Goal: Transaction & Acquisition: Purchase product/service

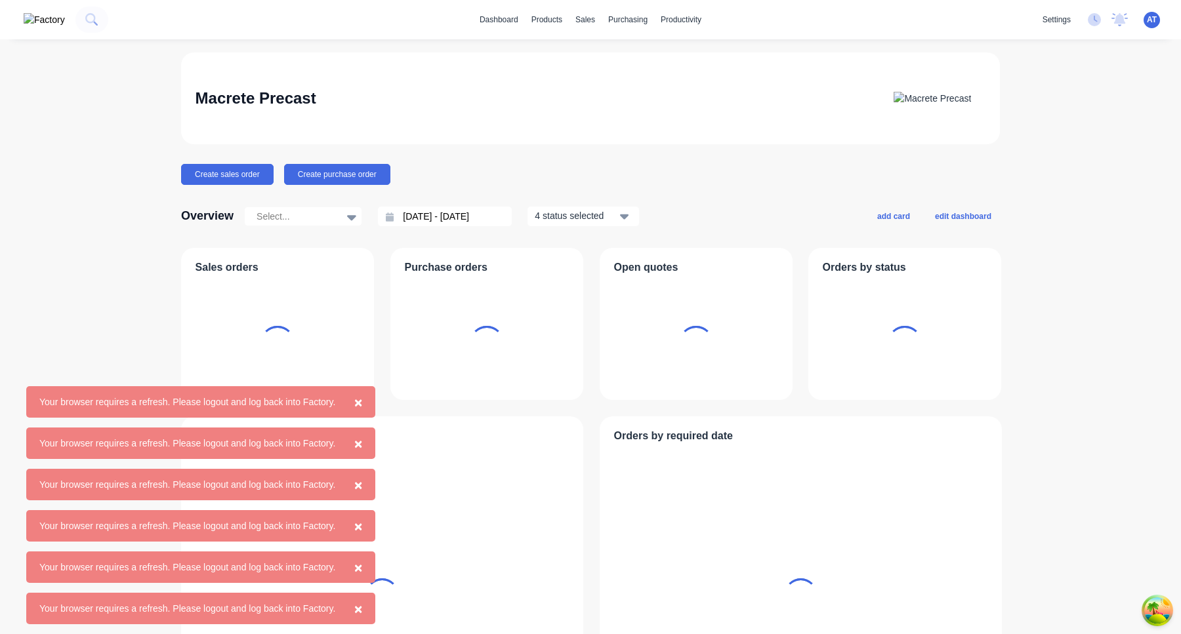
click at [362, 407] on span "×" at bounding box center [358, 402] width 8 height 15
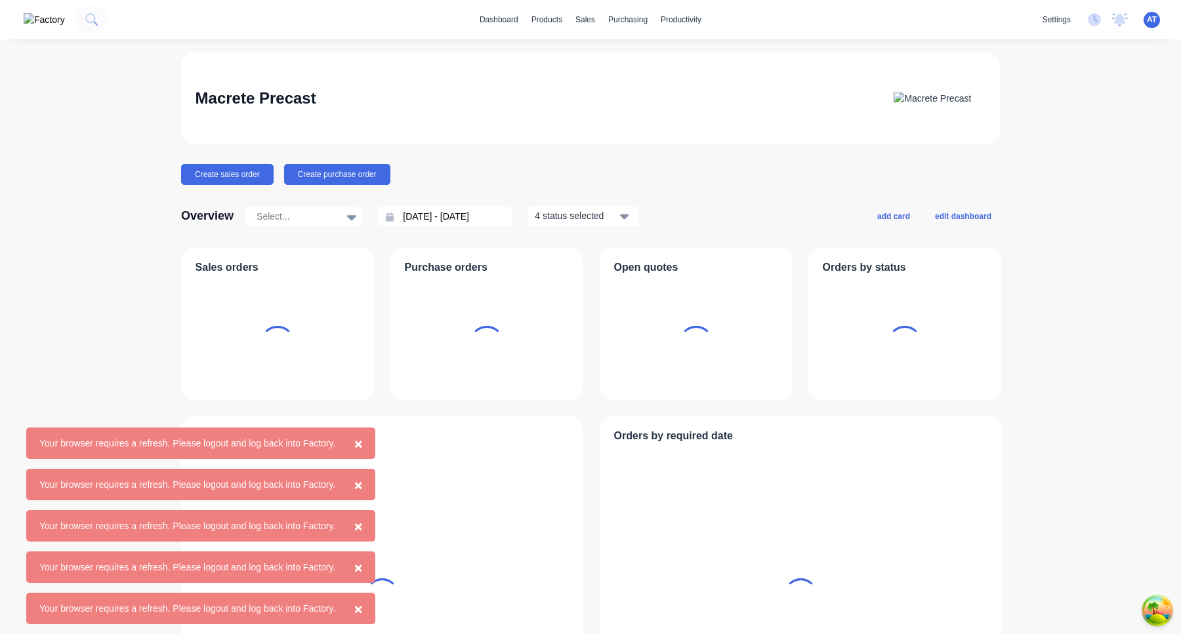
click at [362, 442] on span "×" at bounding box center [358, 443] width 8 height 15
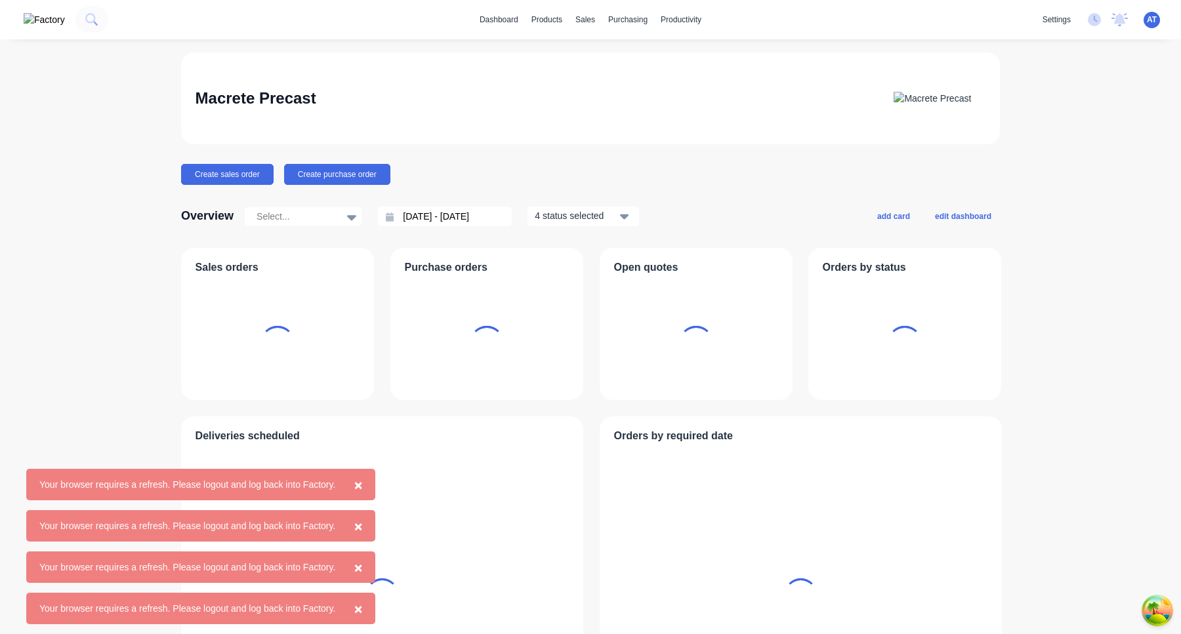
click at [362, 488] on span "×" at bounding box center [358, 485] width 8 height 15
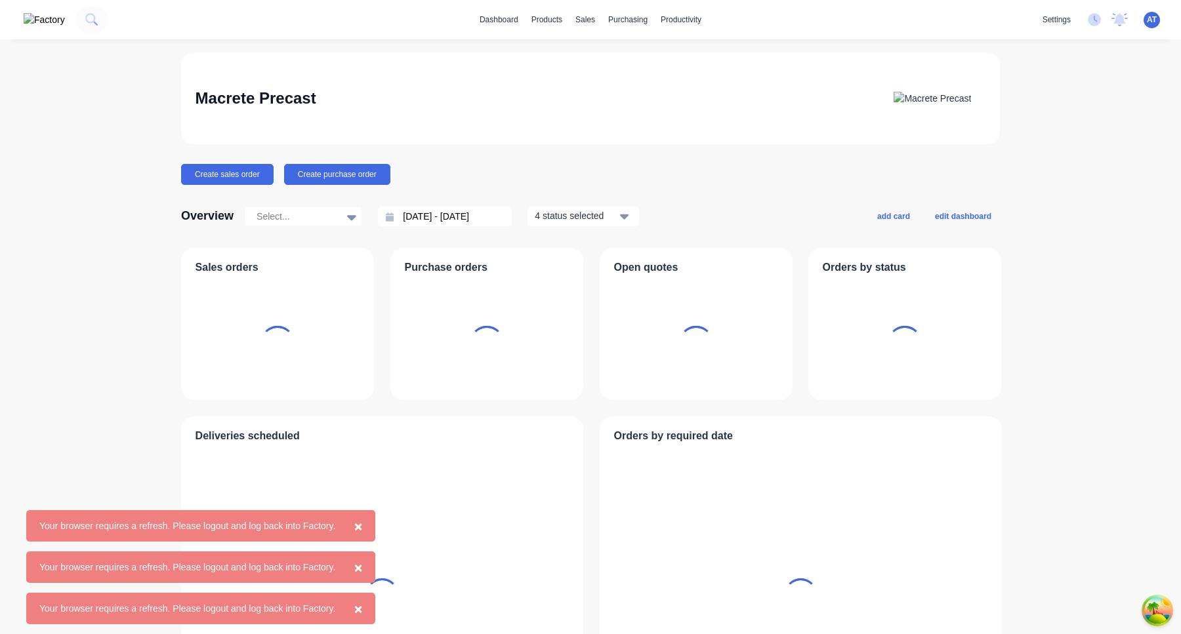
click at [362, 528] on span "×" at bounding box center [358, 526] width 8 height 15
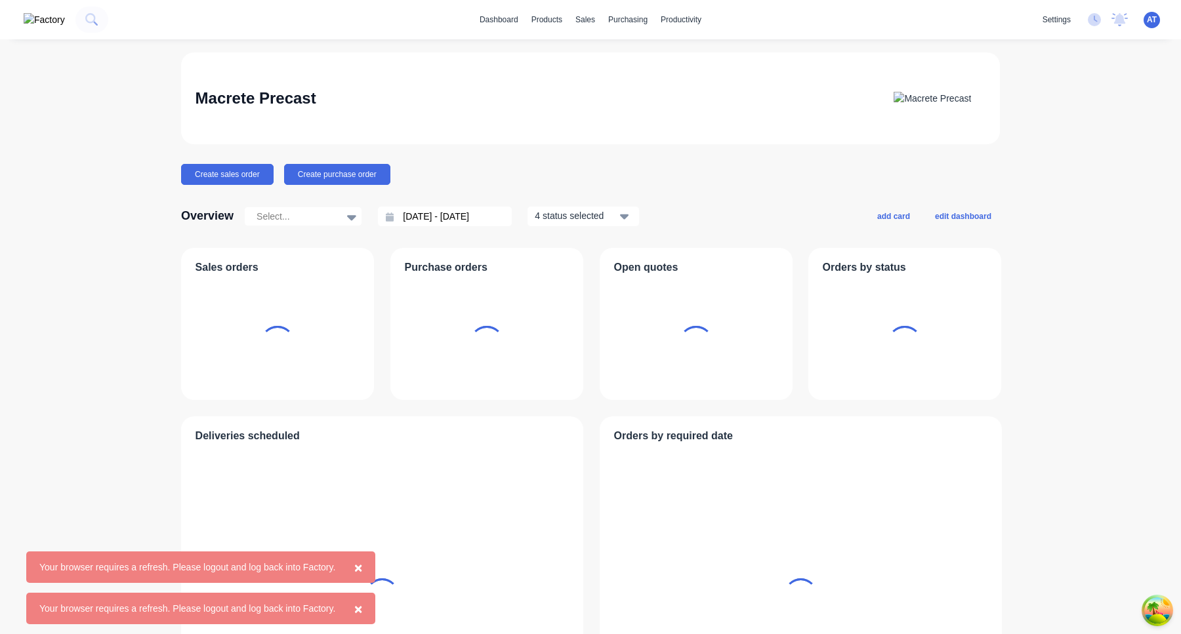
click at [362, 567] on span "×" at bounding box center [358, 567] width 8 height 15
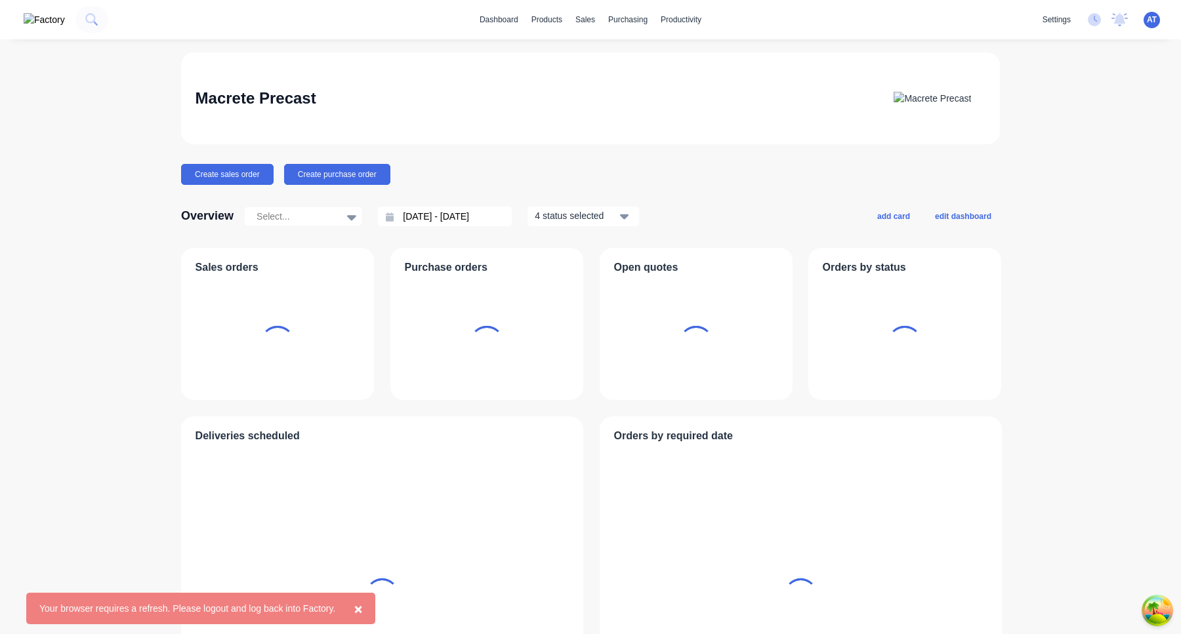
click at [362, 610] on span "×" at bounding box center [358, 609] width 8 height 15
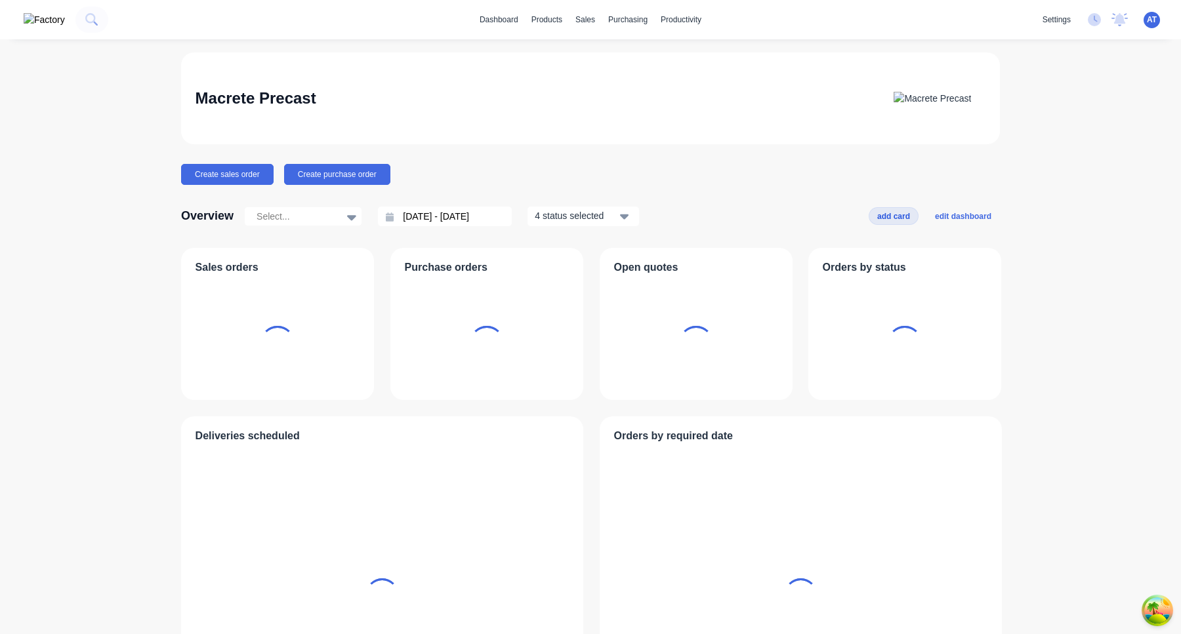
click at [892, 221] on button "add card" at bounding box center [894, 215] width 50 height 17
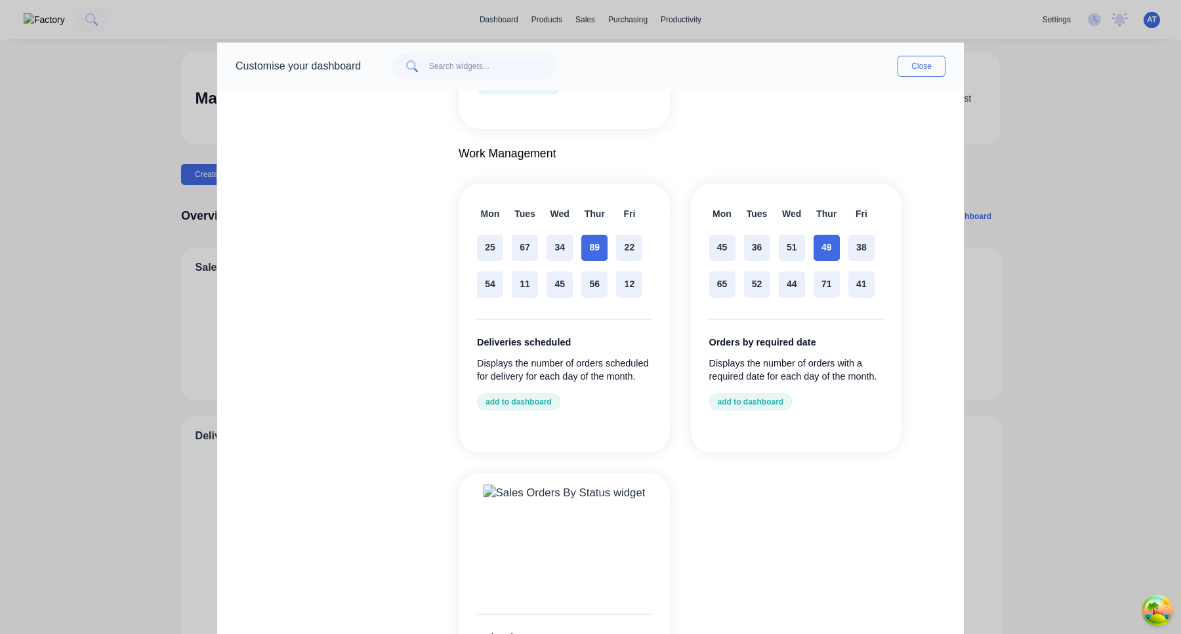
scroll to position [1291, 0]
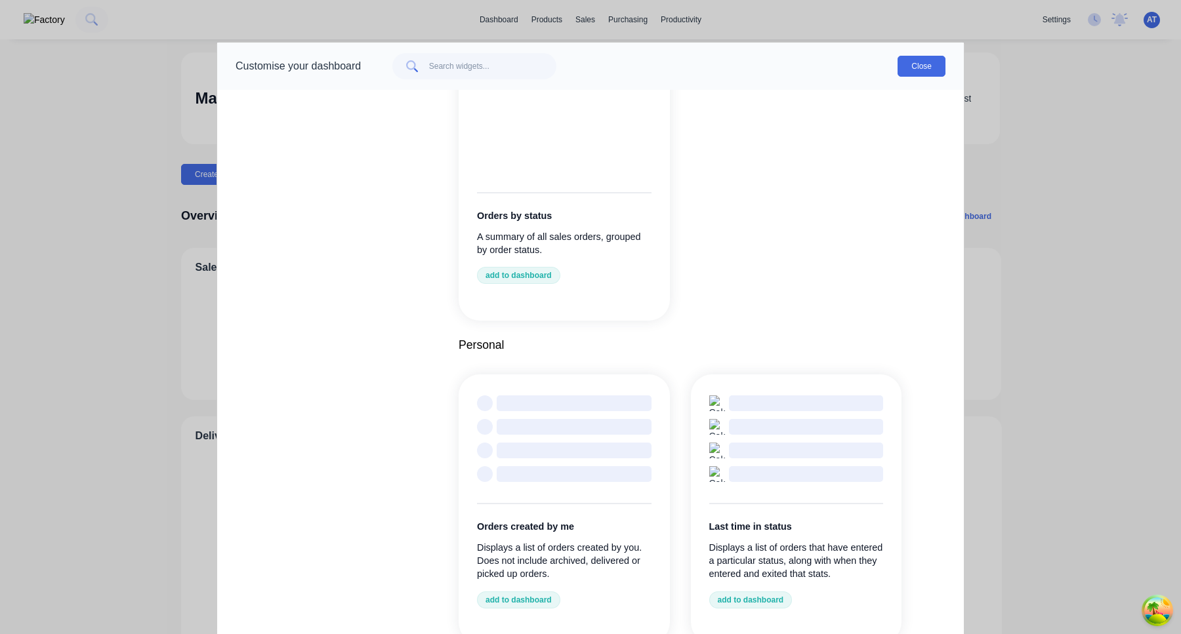
click at [927, 63] on button "Close" at bounding box center [922, 66] width 48 height 21
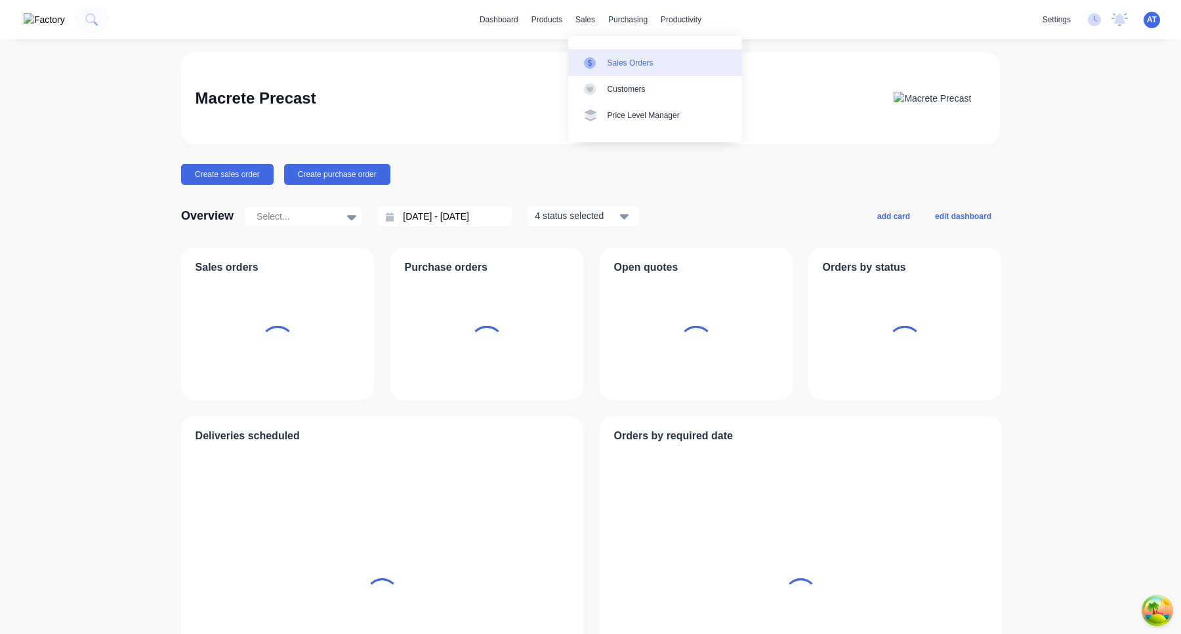
click at [610, 63] on div "Sales Orders" at bounding box center [631, 63] width 46 height 12
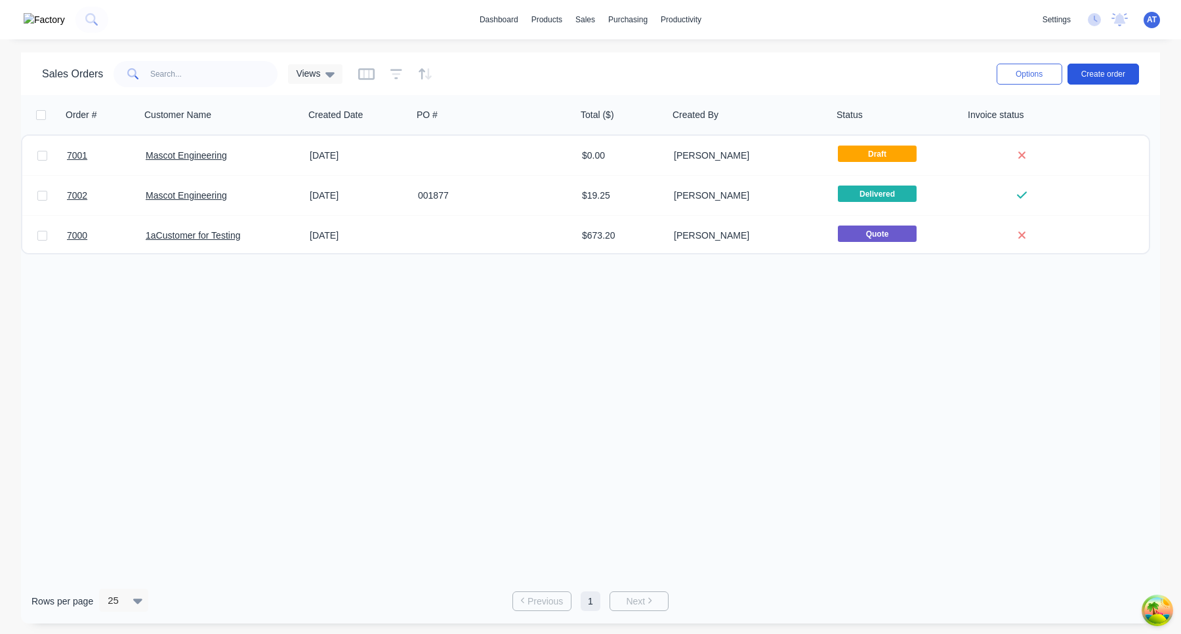
click at [1089, 76] on button "Create order" at bounding box center [1104, 74] width 72 height 21
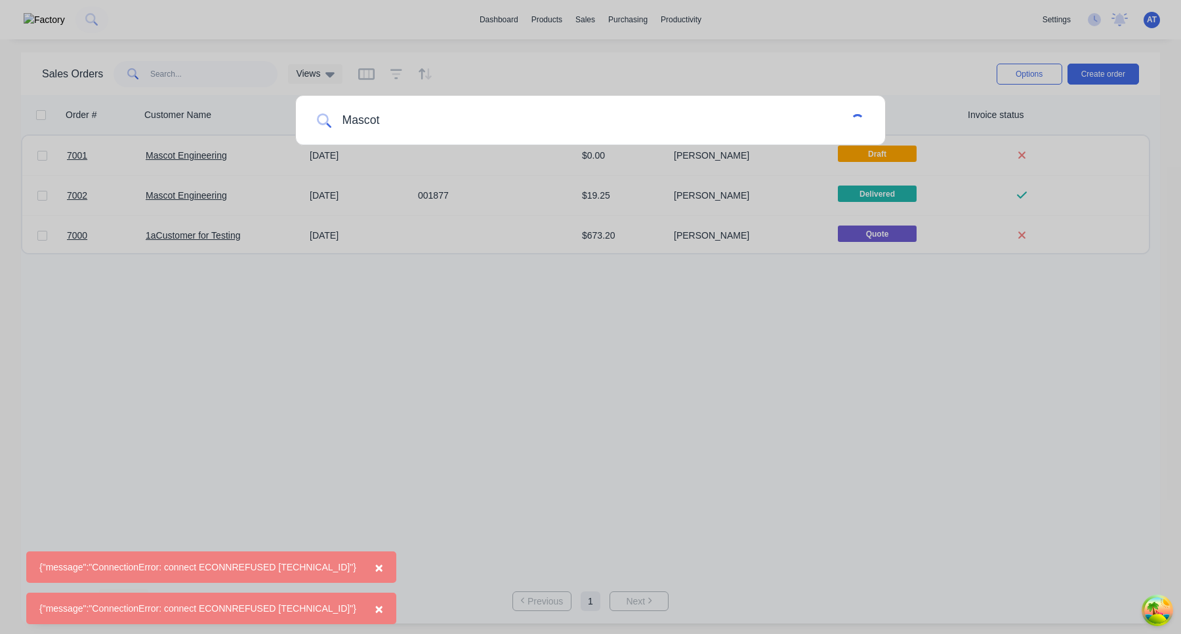
type input "Mascot"
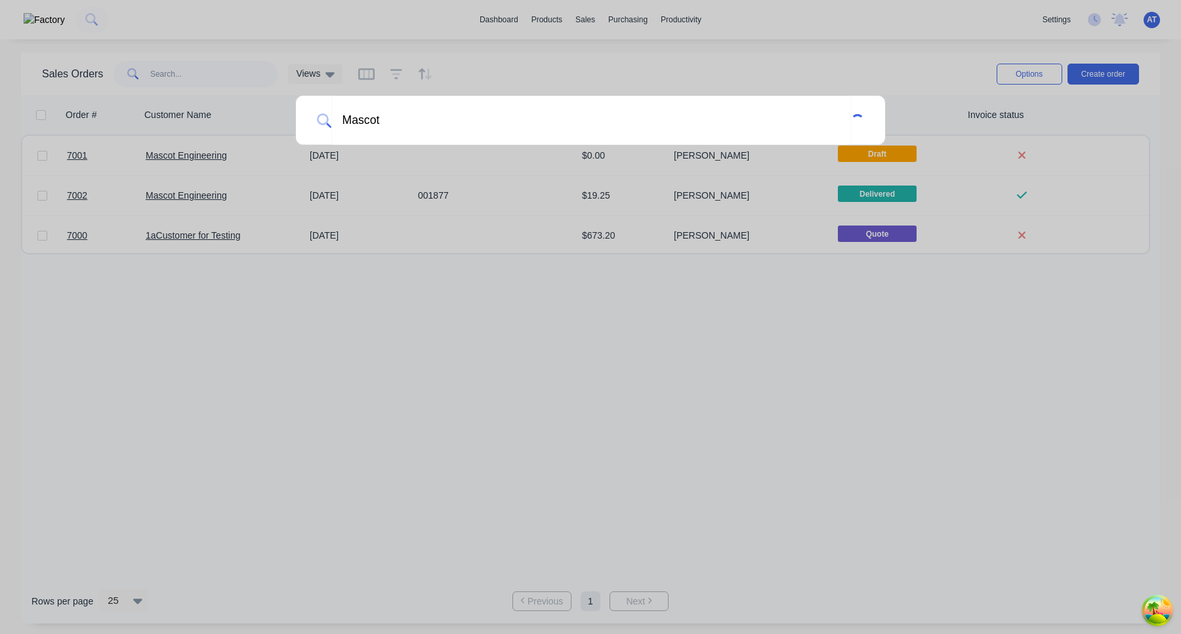
click at [734, 227] on div "Mascot" at bounding box center [590, 317] width 1181 height 634
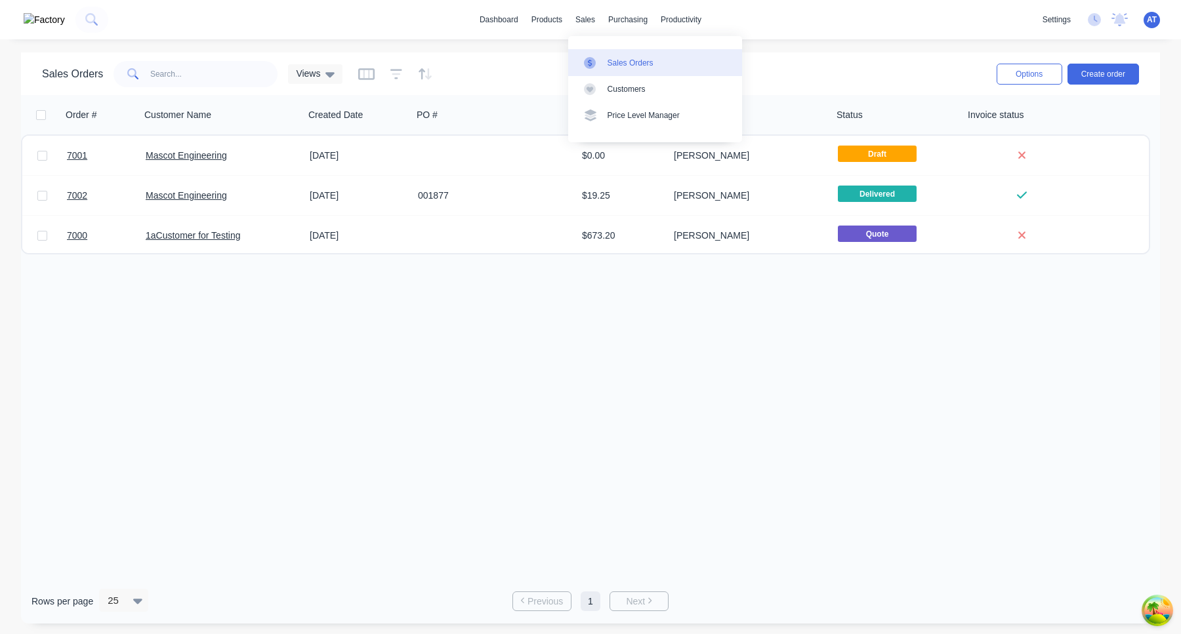
click at [622, 62] on div "Sales Orders" at bounding box center [631, 63] width 46 height 12
click at [1098, 74] on button "Create order" at bounding box center [1104, 74] width 72 height 21
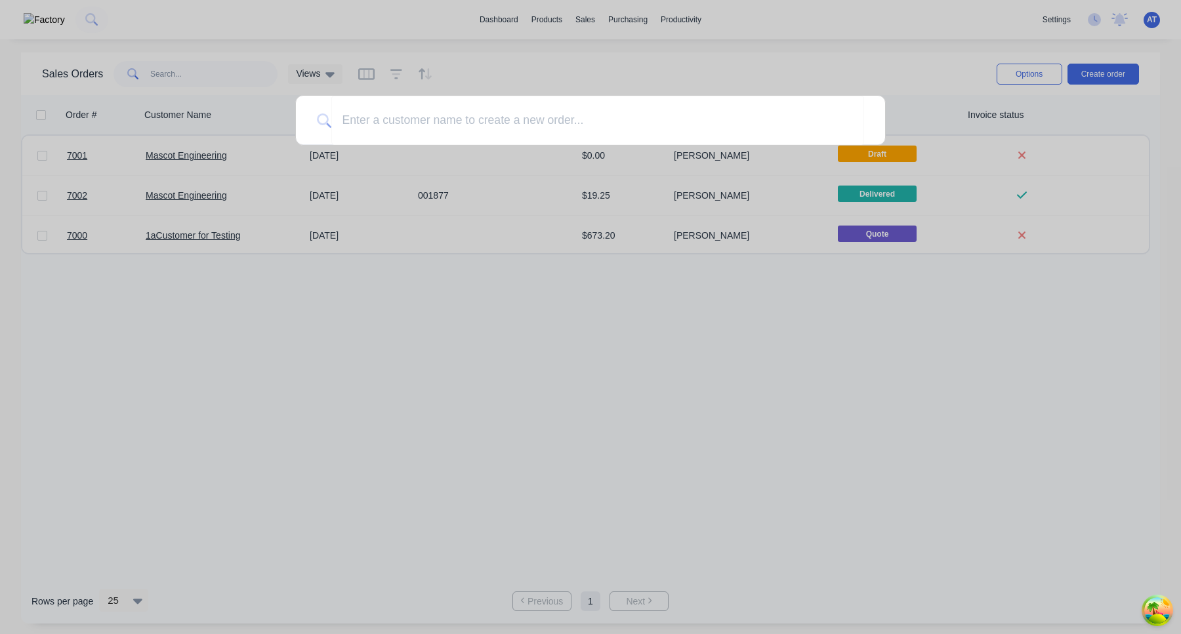
click at [842, 358] on div at bounding box center [590, 317] width 1181 height 634
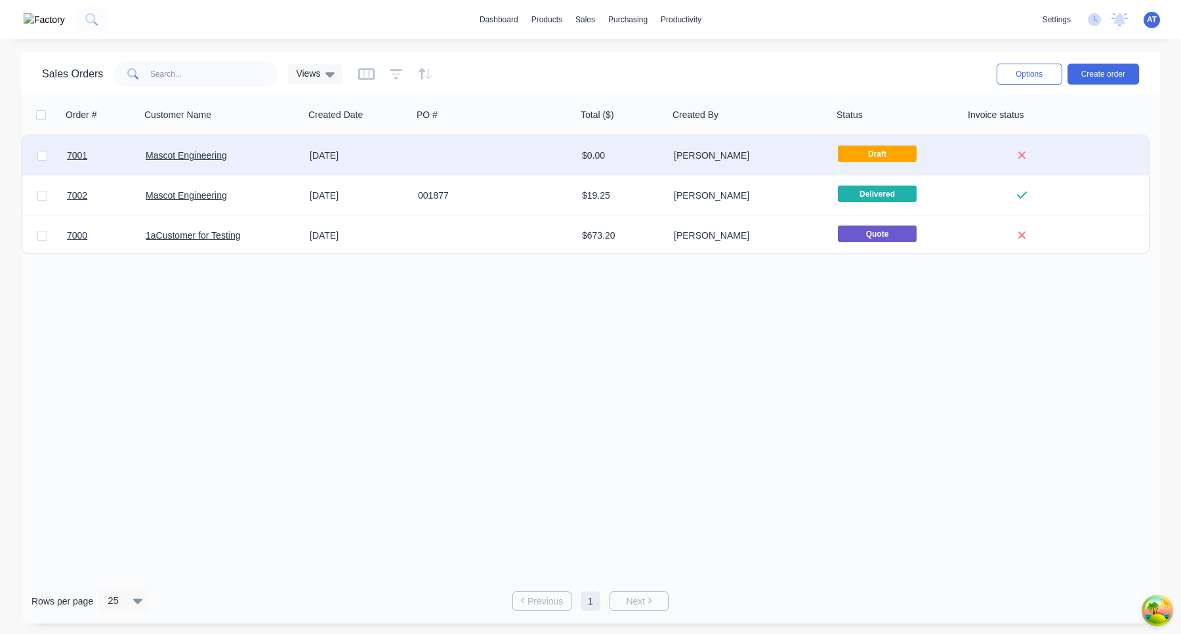
click at [213, 162] on div "Mascot Engineering" at bounding box center [222, 155] width 164 height 39
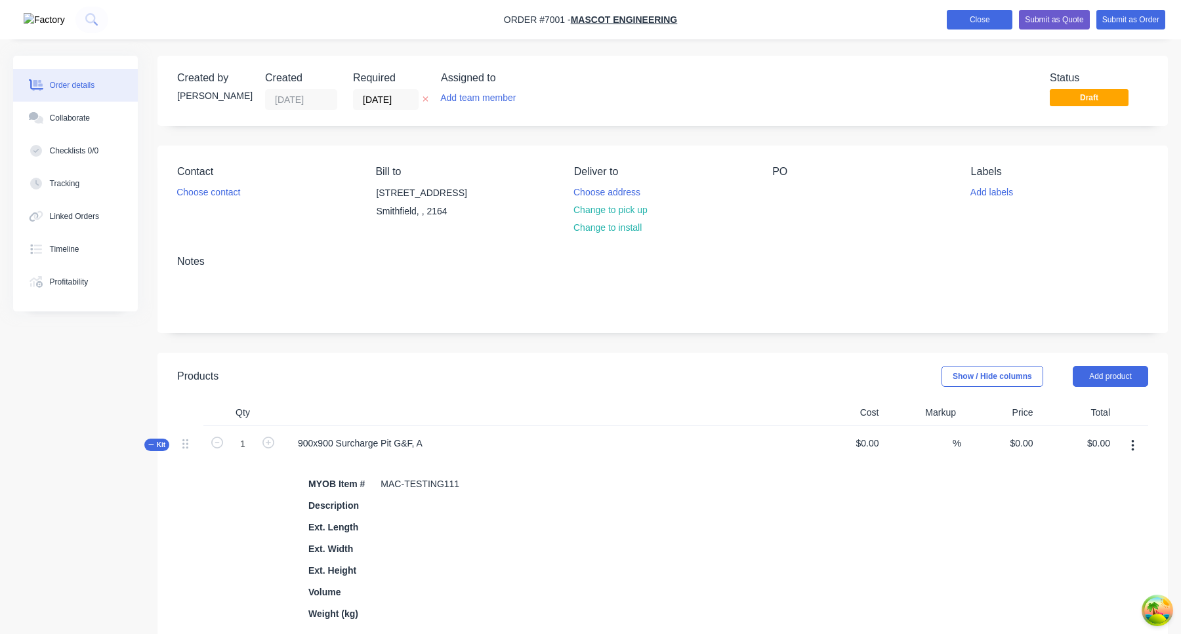
click at [959, 18] on button "Close" at bounding box center [980, 20] width 66 height 20
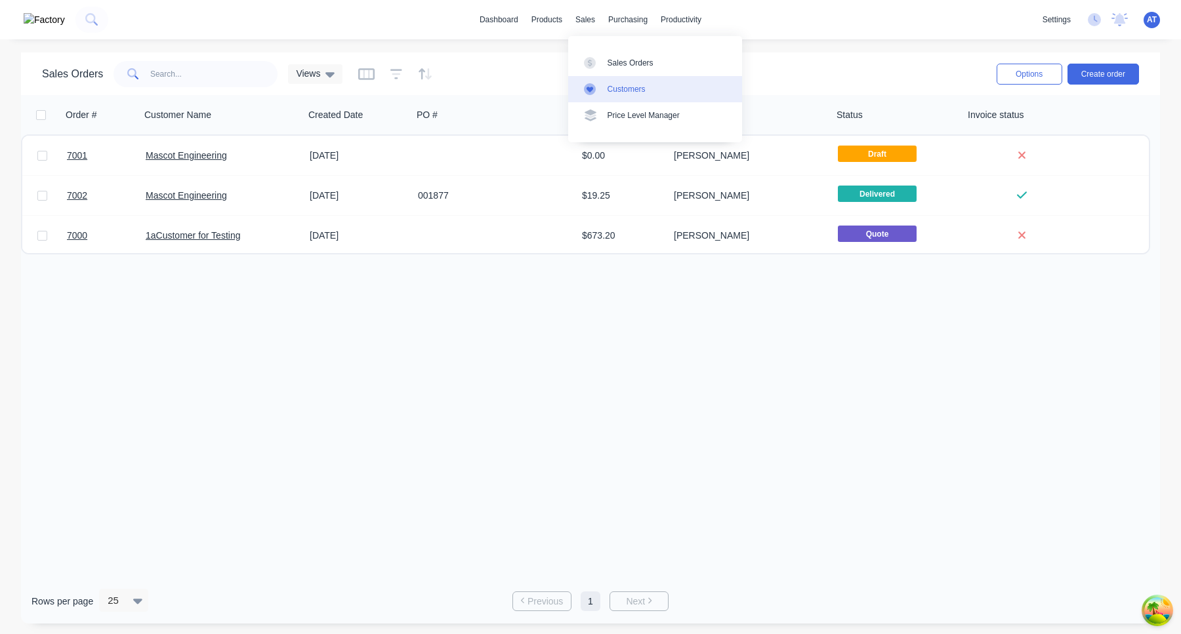
click at [642, 86] on div "Customers" at bounding box center [627, 89] width 38 height 12
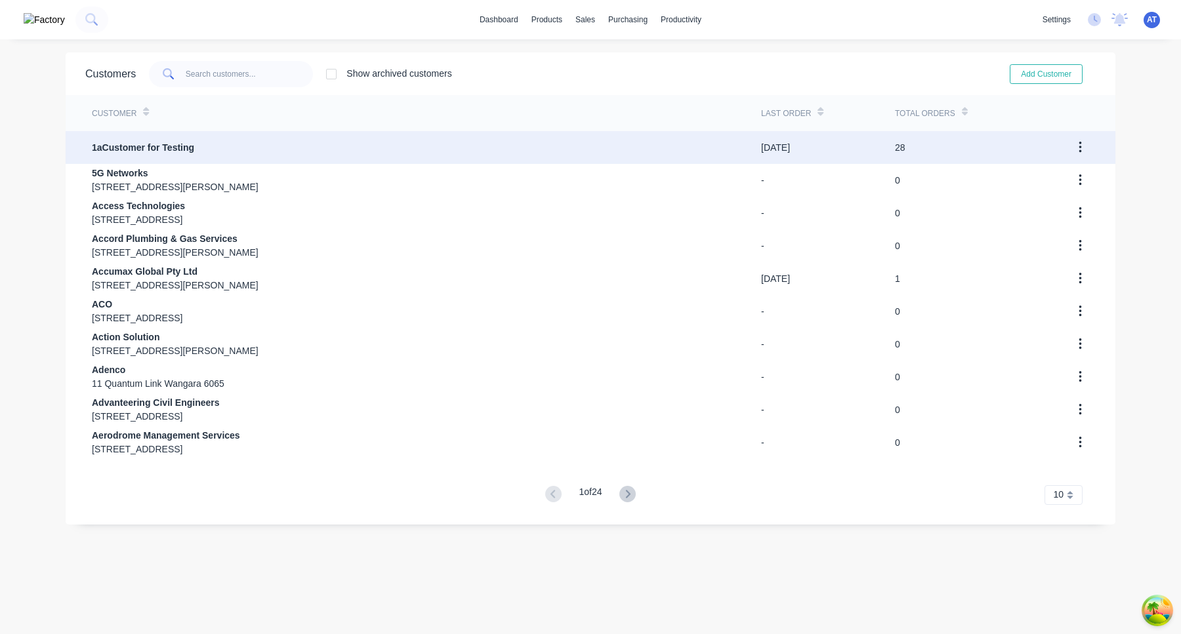
click at [908, 161] on div "28" at bounding box center [968, 147] width 147 height 33
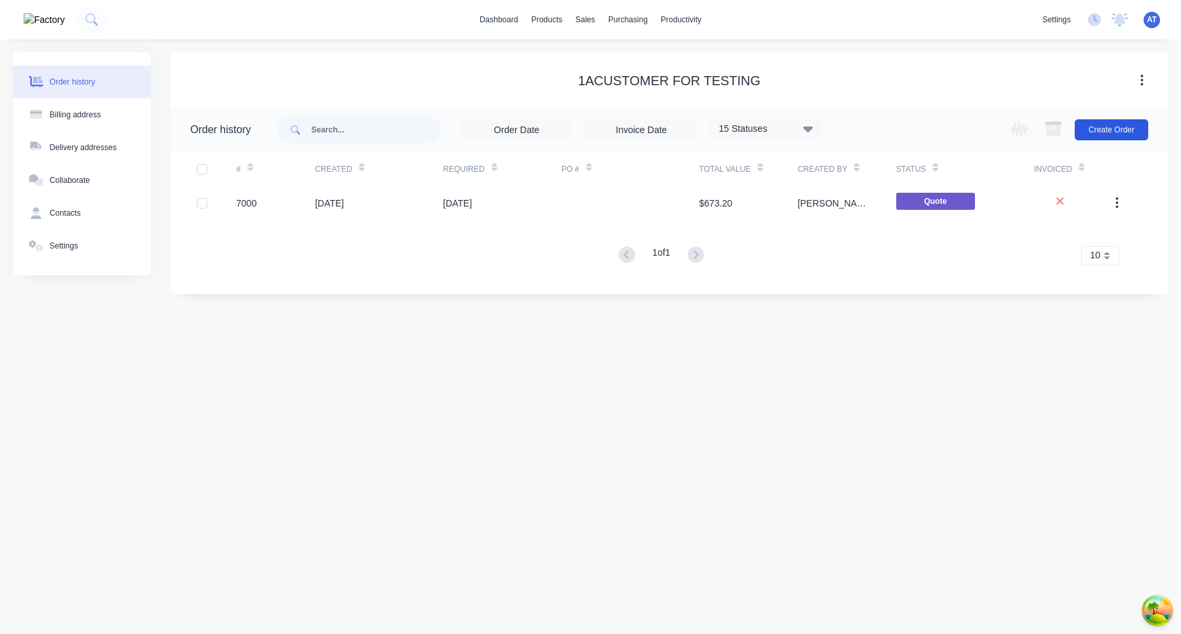
click at [1138, 133] on button "Create Order" at bounding box center [1111, 129] width 73 height 21
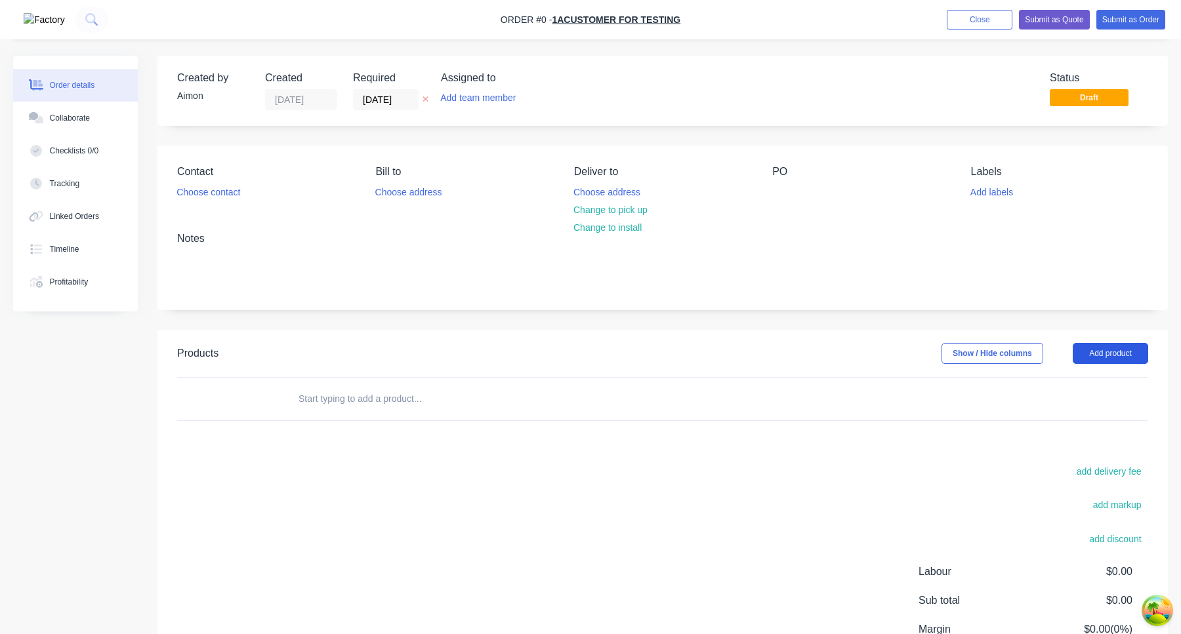
click at [1110, 346] on button "Add product" at bounding box center [1110, 353] width 75 height 21
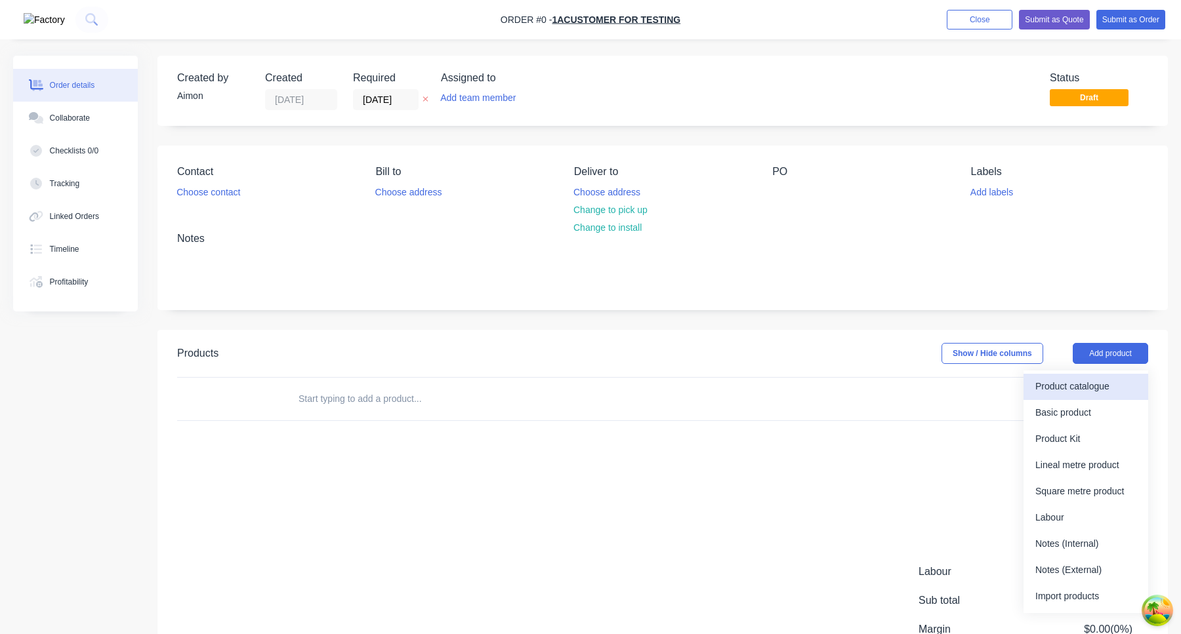
click at [1083, 389] on div "Product catalogue" at bounding box center [1085, 386] width 101 height 19
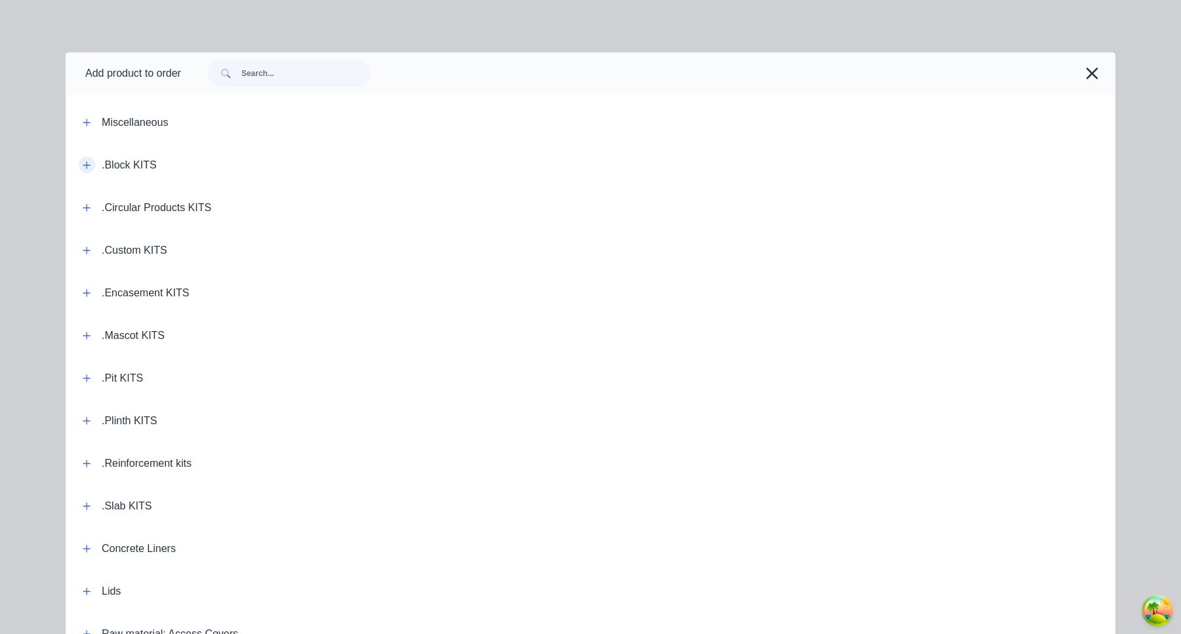
click at [85, 167] on icon "button" at bounding box center [87, 165] width 8 height 9
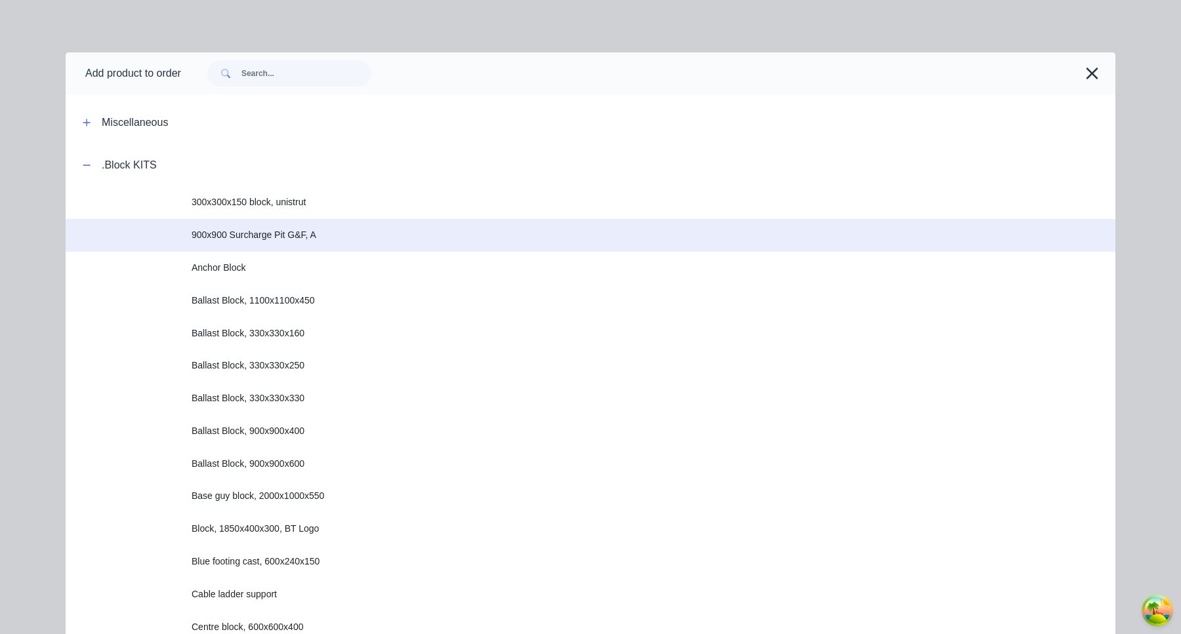
click at [333, 241] on span "900x900 Surcharge Pit G&F, A" at bounding box center [561, 235] width 739 height 14
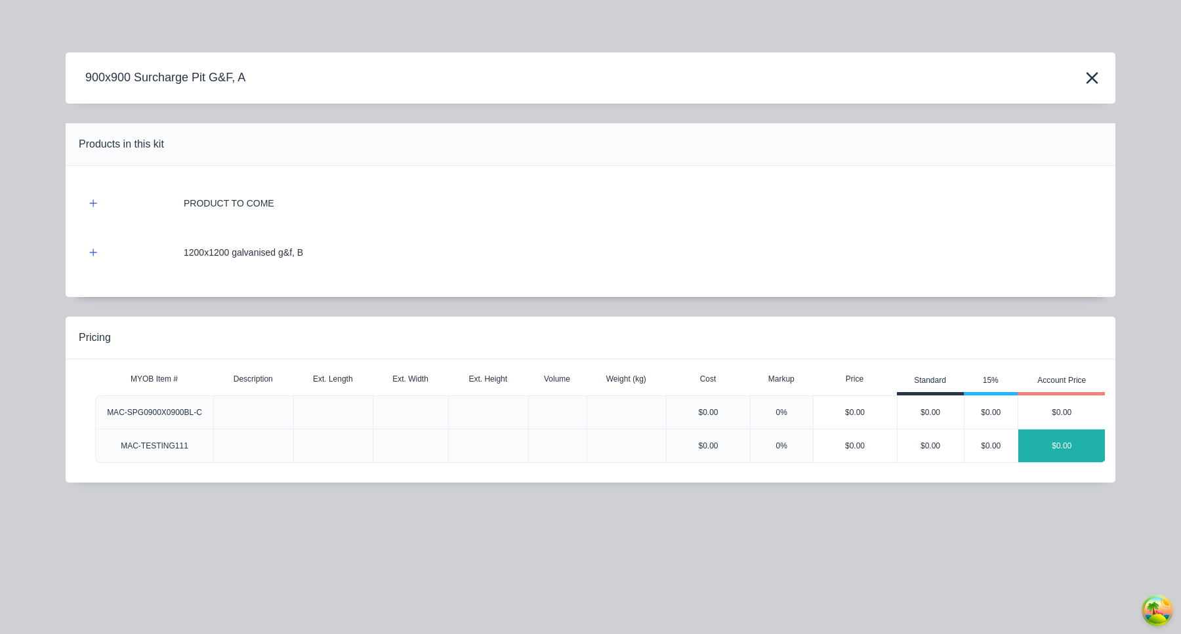
click at [1078, 444] on div "$0.00" at bounding box center [1061, 446] width 87 height 33
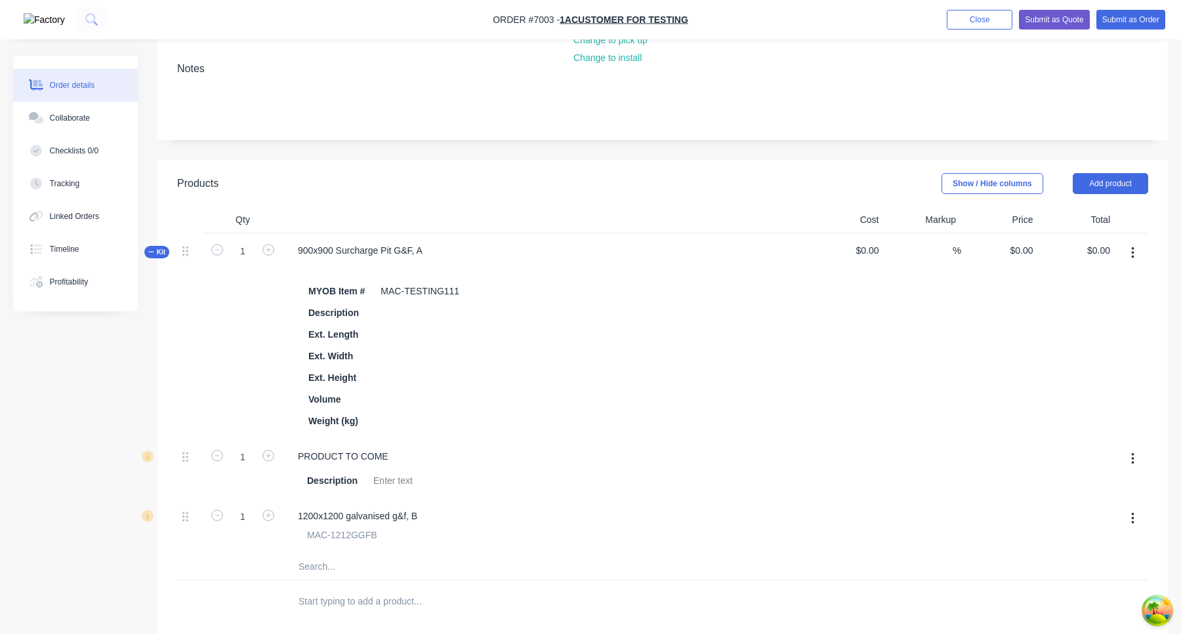
scroll to position [144, 0]
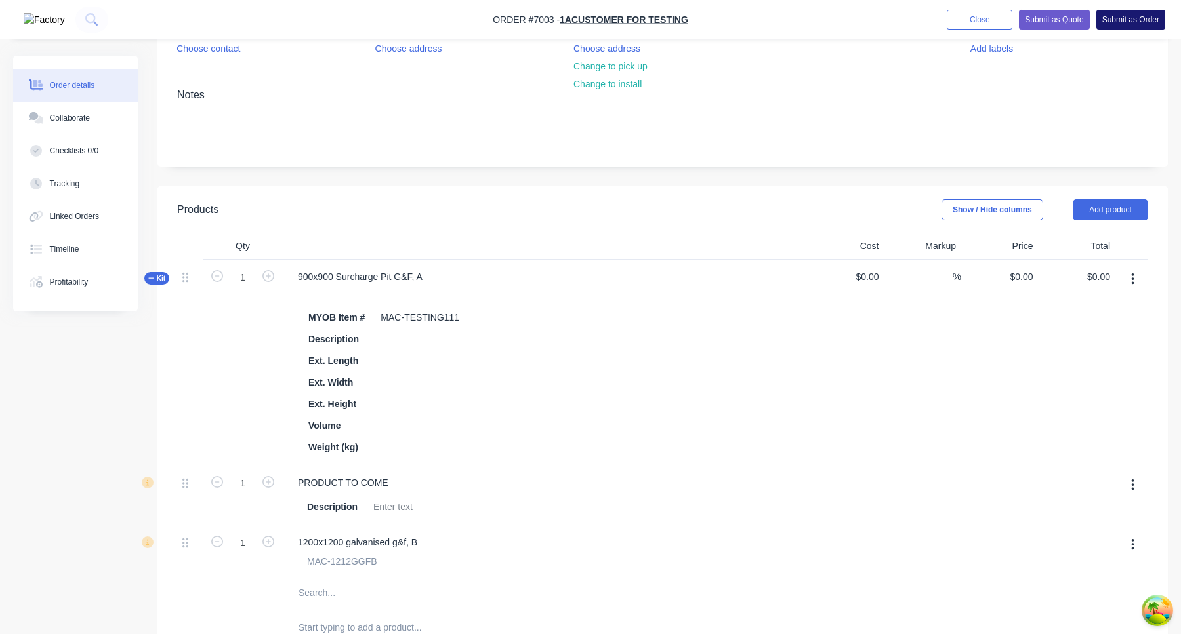
click at [1128, 16] on button "Submit as Order" at bounding box center [1130, 20] width 69 height 20
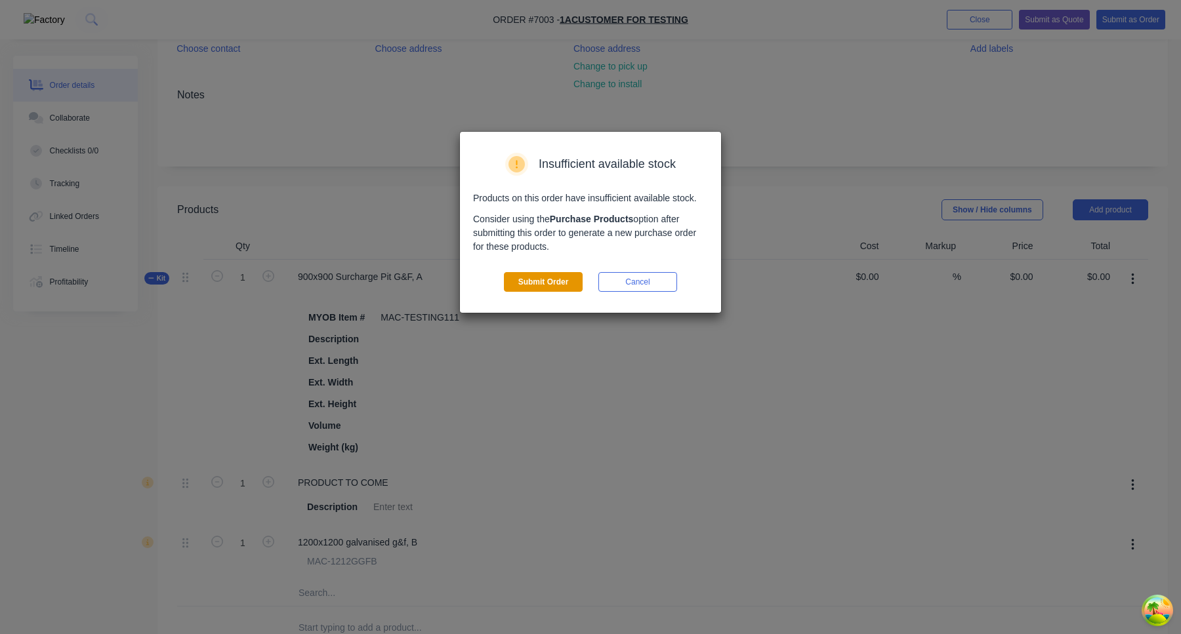
click at [546, 284] on button "Submit Order" at bounding box center [543, 282] width 79 height 20
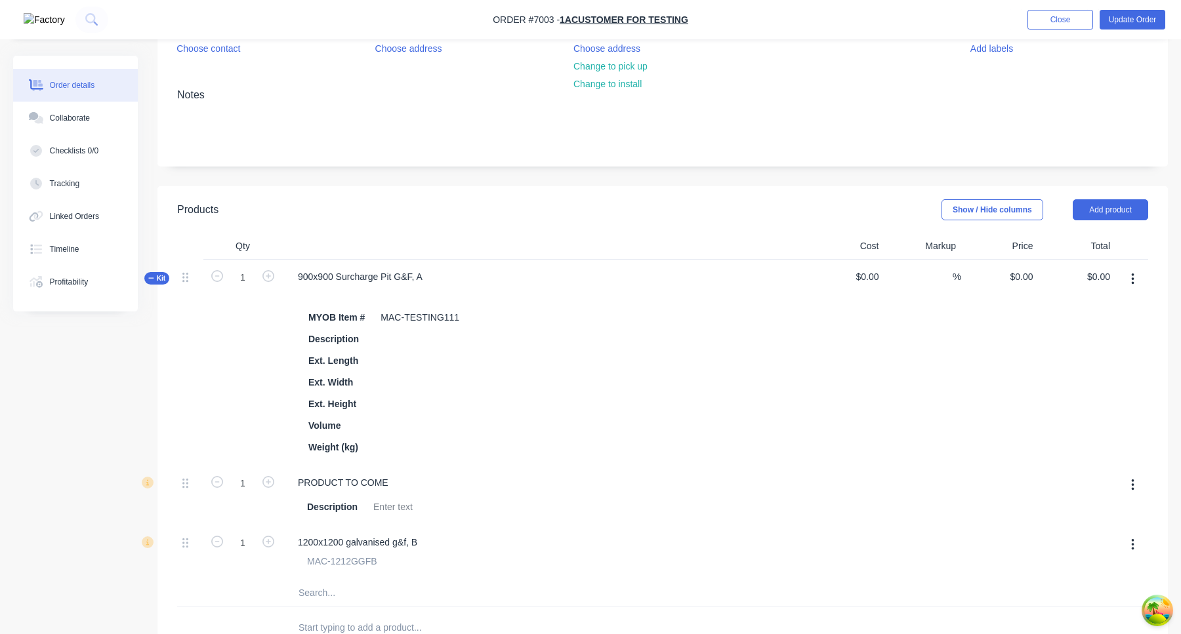
scroll to position [0, 0]
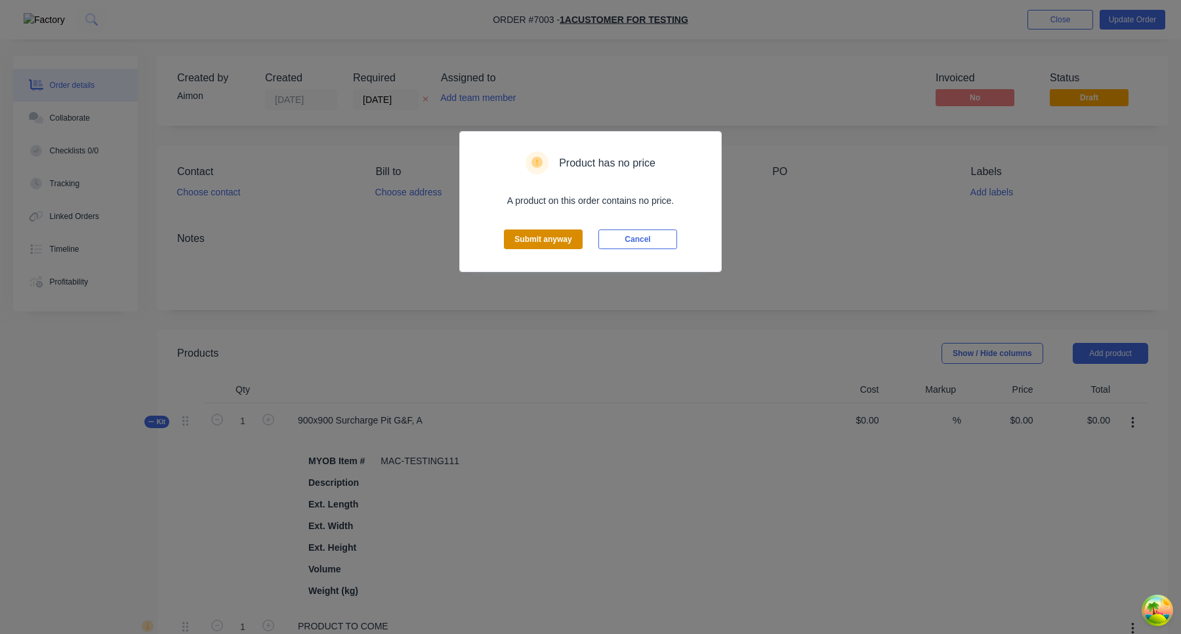
click at [554, 248] on button "Submit anyway" at bounding box center [543, 240] width 79 height 20
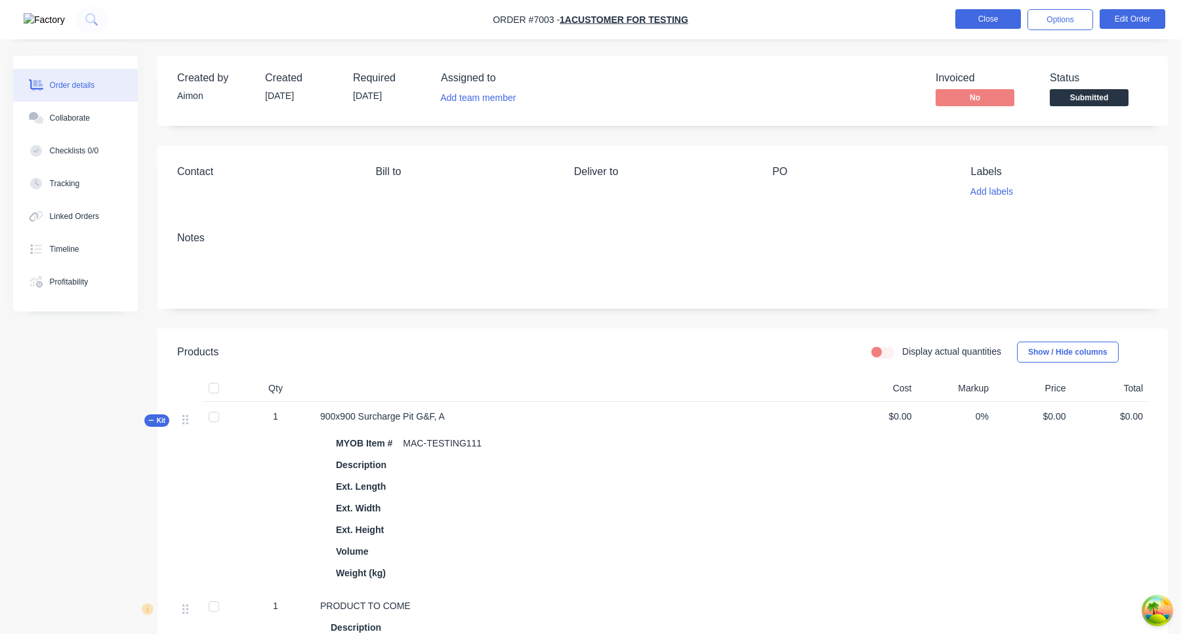
click at [983, 23] on button "Close" at bounding box center [988, 19] width 66 height 20
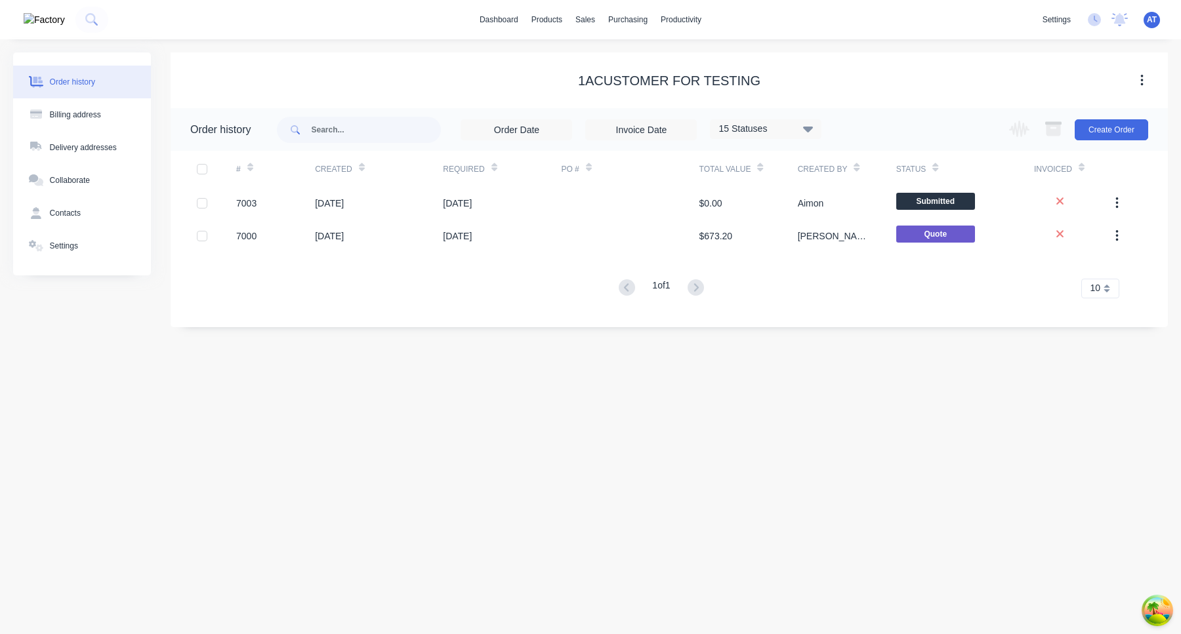
click at [1151, 16] on span "AT" at bounding box center [1152, 20] width 10 height 12
click at [1151, 19] on span "AT" at bounding box center [1152, 20] width 10 height 12
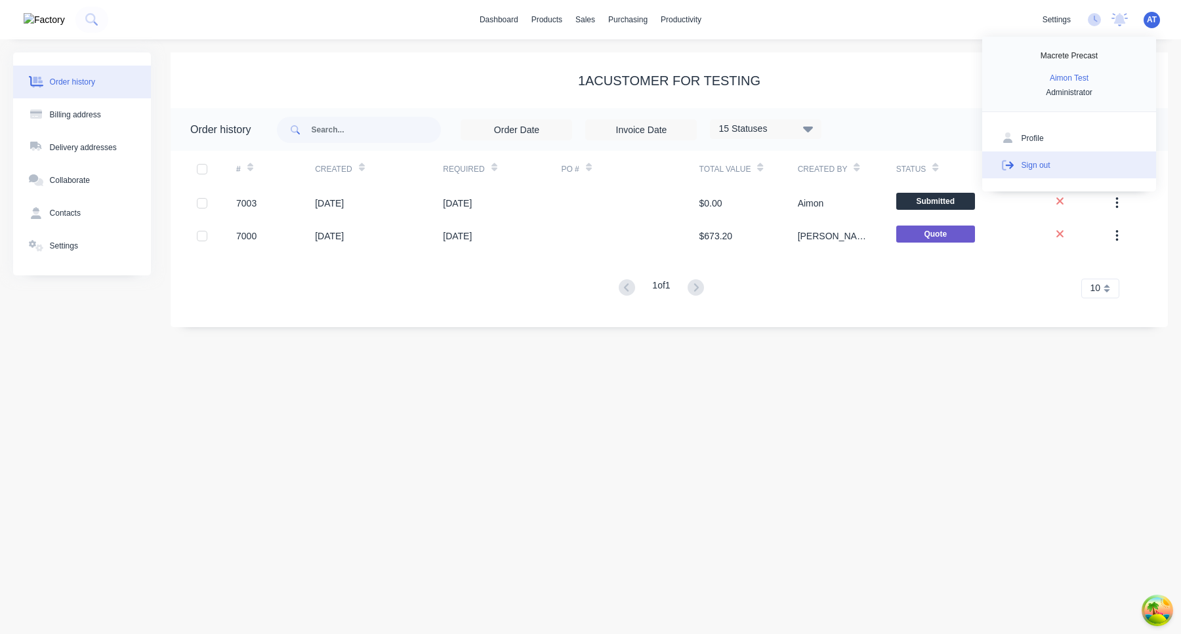
click at [1072, 166] on button "Sign out" at bounding box center [1069, 165] width 174 height 26
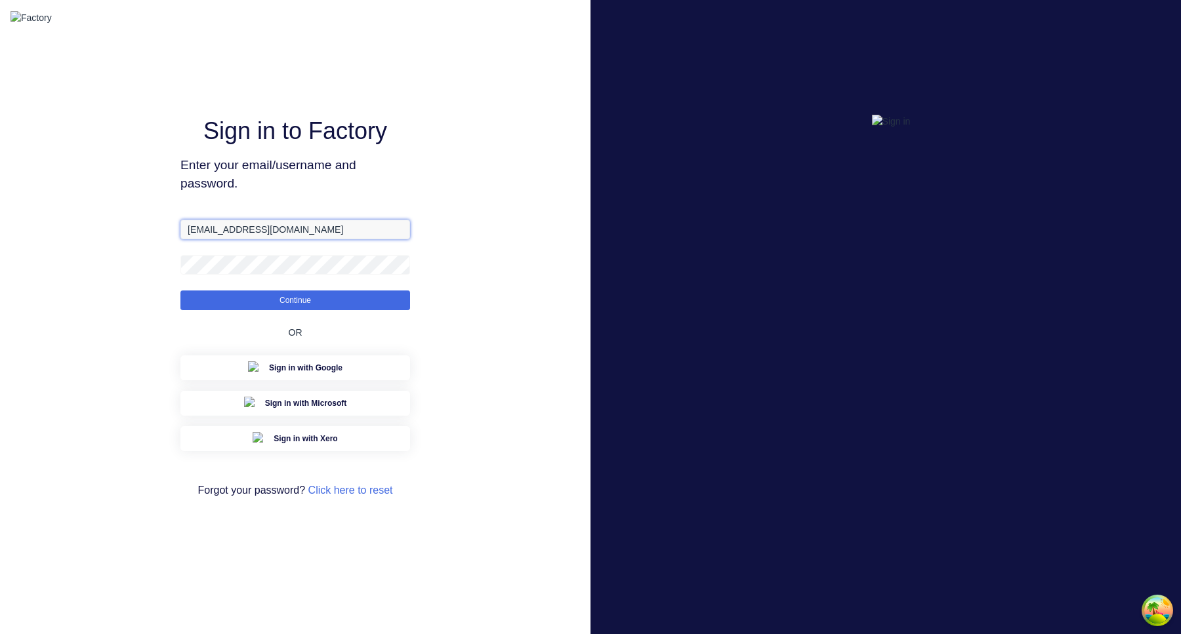
click at [214, 239] on input "[EMAIL_ADDRESS][DOMAIN_NAME]" at bounding box center [295, 230] width 230 height 20
type input "[EMAIL_ADDRESS][DOMAIN_NAME]"
click at [180, 291] on button "Continue" at bounding box center [295, 301] width 230 height 20
